Goal: Task Accomplishment & Management: Use online tool/utility

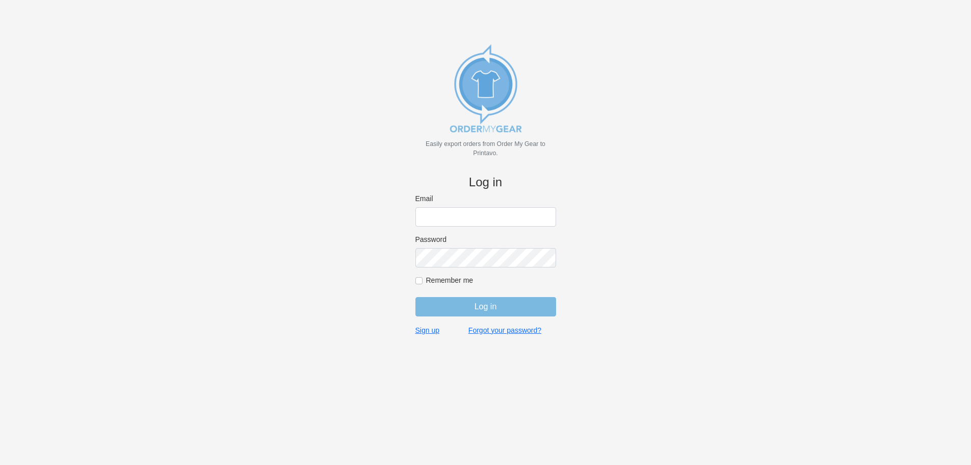
type input "[EMAIL_ADDRESS][DOMAIN_NAME]"
click at [456, 303] on input "Log in" at bounding box center [486, 306] width 141 height 19
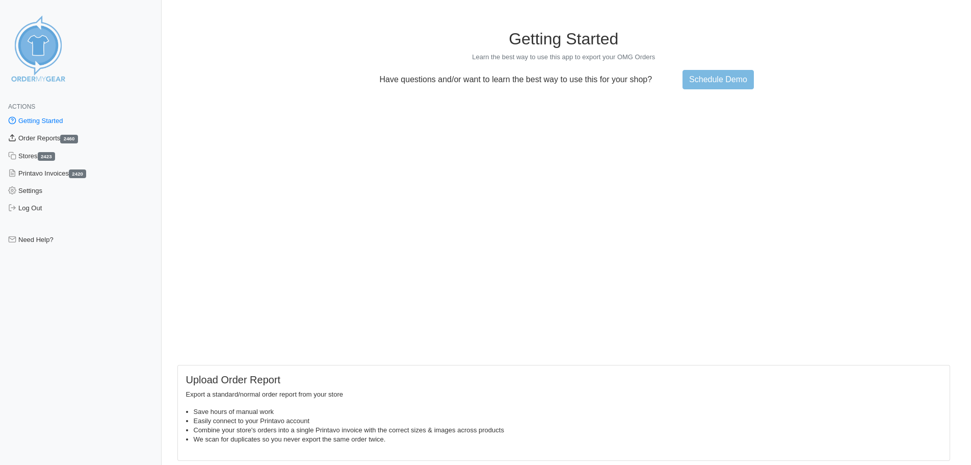
click at [45, 137] on link "Order Reports 2460" at bounding box center [81, 138] width 162 height 17
